Goal: Task Accomplishment & Management: Use online tool/utility

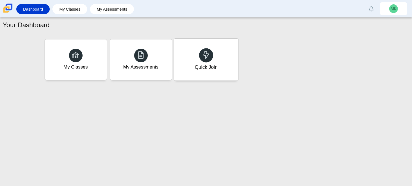
click at [211, 56] on div at bounding box center [206, 55] width 14 height 14
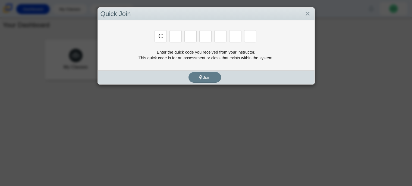
type input "c"
type input "x"
type input "d"
type input "c"
type input "s"
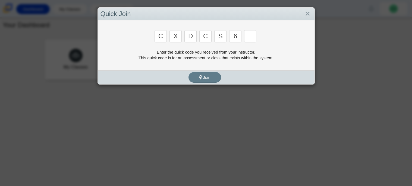
type input "6"
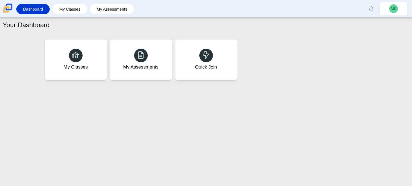
type input "s"
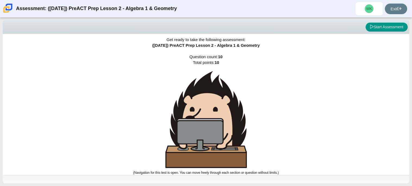
click at [210, 87] on img at bounding box center [205, 119] width 81 height 97
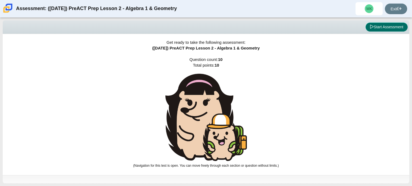
click at [383, 28] on button "Start Assessment" at bounding box center [386, 27] width 42 height 9
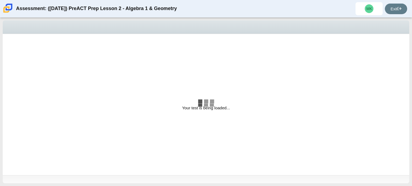
select select "bbf5d072-3e0b-44c4-9a12-6e7c9033f65b"
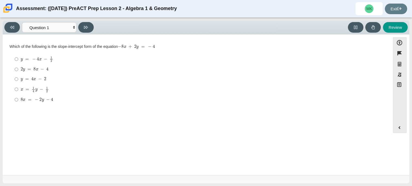
click at [21, 69] on mjx-c "Assessment items" at bounding box center [22, 68] width 2 height 3
click at [18, 69] on input "2 y = 8 x − 4 2 y = 8 x − 4" at bounding box center [17, 69] width 4 height 10
radio input "true"
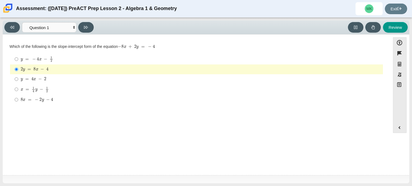
click at [158, 153] on div "Question Which of the following is the slope-intercept form of the equation − 8…" at bounding box center [196, 106] width 382 height 134
click at [87, 28] on icon at bounding box center [86, 27] width 4 height 4
select select "ed62e223-81bd-4cbf-ab48-ab975844bd1f"
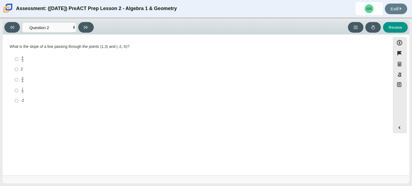
click at [18, 56] on label "8 3 8 thirds" at bounding box center [197, 59] width 372 height 11
click at [18, 56] on input "8 3 8 thirds" at bounding box center [17, 59] width 4 height 11
radio input "true"
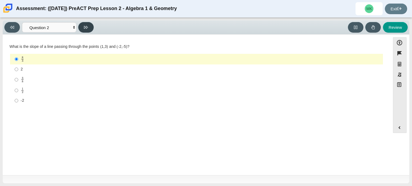
click at [86, 22] on button at bounding box center [85, 27] width 15 height 11
select select "97f4f5fa-a52e-4fed-af51-565bfcdf47cb"
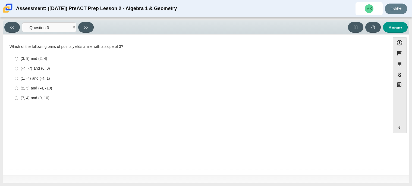
click at [28, 59] on div "(3, 9) and (2, 4)" at bounding box center [201, 58] width 360 height 5
click at [18, 59] on input "(3, 9) and (2, 4) (3, 9) and (2, 4)" at bounding box center [17, 59] width 4 height 10
radio input "true"
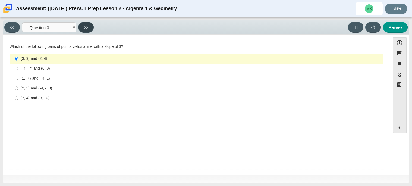
click at [88, 26] on icon at bounding box center [86, 27] width 4 height 4
select select "89427bb7-e313-4f00-988f-8b8255897029"
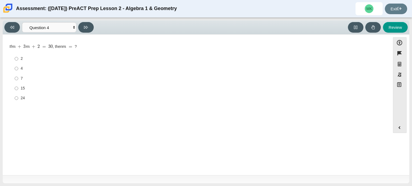
click at [23, 100] on div "24" at bounding box center [201, 97] width 360 height 5
click at [18, 100] on input "24 24" at bounding box center [17, 98] width 4 height 10
radio input "true"
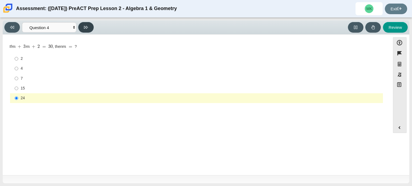
click at [82, 24] on button at bounding box center [85, 27] width 15 height 11
select select "489dcffd-4e6a-49cf-a9d6-ad1d4a911a4e"
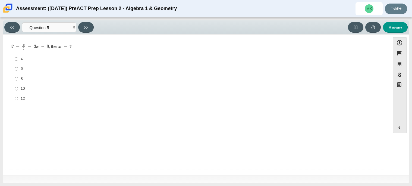
click at [27, 88] on div "10" at bounding box center [201, 88] width 360 height 5
click at [18, 88] on input "10 10" at bounding box center [17, 89] width 4 height 10
radio input "true"
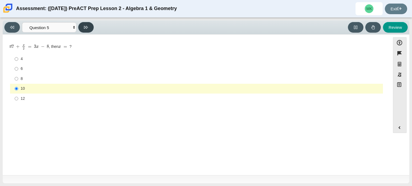
click at [91, 25] on button at bounding box center [85, 27] width 15 height 11
select select "210571de-36a6-4d8e-a361-ceff8ef801dc"
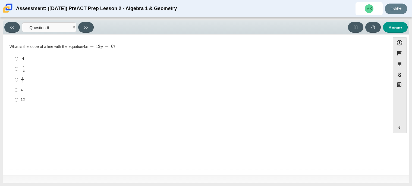
click at [23, 68] on mjx-c "Assessment items" at bounding box center [24, 67] width 2 height 2
click at [18, 68] on input "- 1 3 -1 third" at bounding box center [17, 69] width 4 height 11
radio input "true"
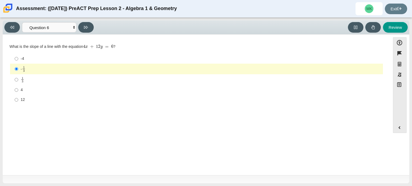
click at [25, 80] on div "1 3" at bounding box center [201, 80] width 360 height 6
click at [18, 80] on input "1 3 1 third" at bounding box center [17, 79] width 4 height 11
radio input "true"
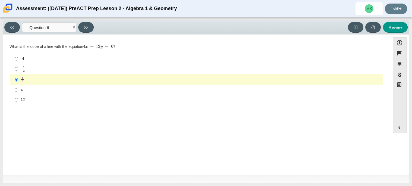
click at [30, 99] on div "12" at bounding box center [201, 99] width 360 height 5
click at [18, 99] on input "12 12" at bounding box center [17, 100] width 4 height 10
radio input "true"
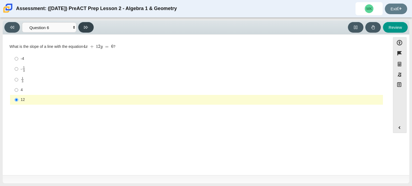
click at [86, 29] on button at bounding box center [85, 27] width 15 height 11
select select "ec95ace6-bebc-42b8-9428-40567494d4da"
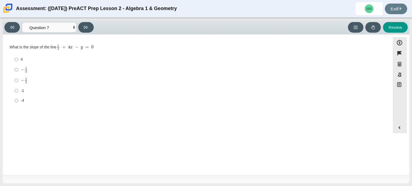
click at [27, 69] on mjx-frac "Assessment items" at bounding box center [26, 69] width 4 height 5
click at [18, 69] on input "− 1 4 negative 1 fourth" at bounding box center [17, 69] width 4 height 11
radio input "true"
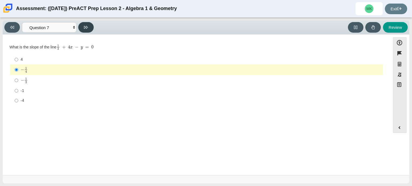
click at [88, 31] on button at bounding box center [85, 27] width 15 height 11
select select "ce81fe10-bf29-4b5e-8bd7-4f47f2fed4d8"
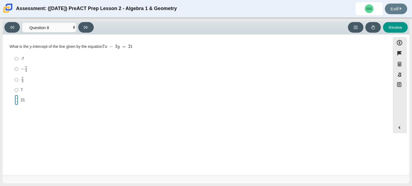
click at [17, 100] on input "21 21" at bounding box center [17, 100] width 4 height 10
radio input "true"
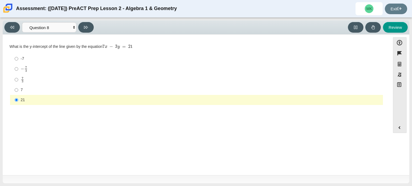
click at [39, 78] on div "7 3" at bounding box center [201, 80] width 360 height 6
click at [18, 78] on input "7 3 7 thirds" at bounding box center [17, 79] width 4 height 11
radio input "true"
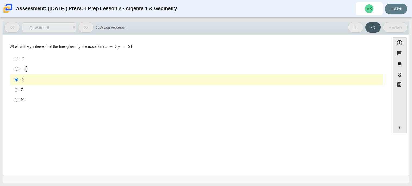
click at [30, 99] on div "21" at bounding box center [201, 99] width 360 height 5
click at [18, 99] on input "21 21" at bounding box center [17, 100] width 4 height 10
radio input "true"
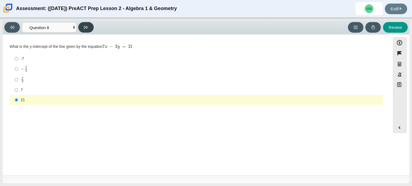
click at [88, 30] on button at bounding box center [85, 27] width 15 height 11
select select "14773eaf-2ca1-47ae-afe7-a624a56f34b3"
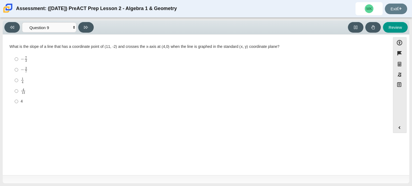
click at [27, 80] on div "1 4" at bounding box center [201, 80] width 360 height 6
click at [18, 80] on input "1 4 1 fourth" at bounding box center [17, 80] width 4 height 11
radio input "true"
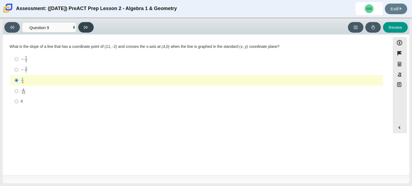
click at [88, 24] on button at bounding box center [85, 27] width 15 height 11
select select "96b71634-eacb-4f7e-8aef-411727d9bcba"
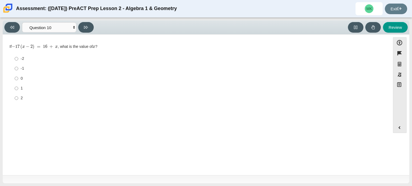
click at [19, 96] on label "2 2" at bounding box center [197, 98] width 372 height 10
click at [18, 96] on input "2 2" at bounding box center [17, 98] width 4 height 10
radio input "true"
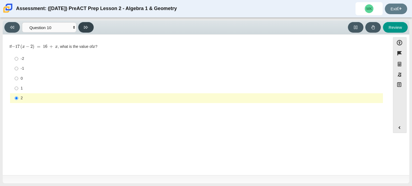
click at [87, 27] on icon at bounding box center [86, 27] width 4 height 3
select select "review"
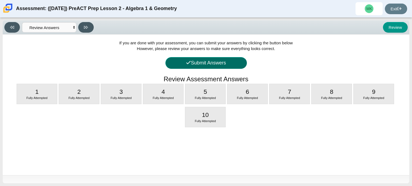
click at [182, 64] on button "Submit Answers" at bounding box center [205, 63] width 81 height 12
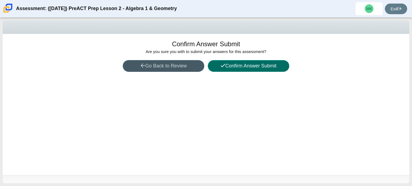
click at [226, 66] on button "Confirm Answer Submit" at bounding box center [248, 66] width 81 height 12
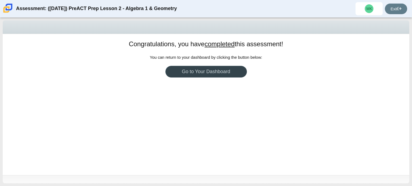
click at [214, 73] on link "Go to Your Dashboard" at bounding box center [205, 72] width 81 height 12
